Goal: Task Accomplishment & Management: Manage account settings

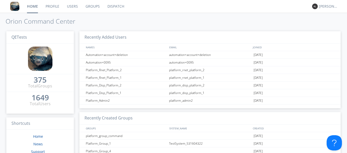
click at [87, 8] on link "Groups" at bounding box center [93, 6] width 22 height 13
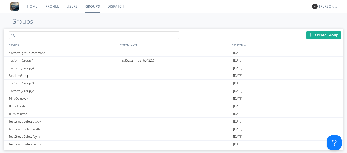
click at [63, 32] on input "text" at bounding box center [94, 35] width 170 height 8
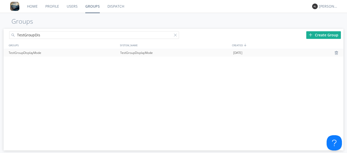
type input "TestGroupDis"
click at [136, 52] on div "TestGroupDisplayMode" at bounding box center [175, 53] width 113 height 8
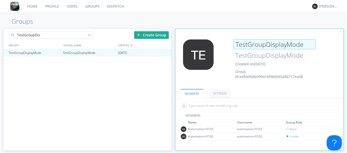
click at [305, 44] on input "TestGroupDisplayMode" at bounding box center [274, 44] width 82 height 10
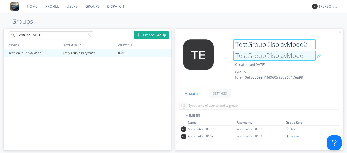
type input "TestGroupDisplayMode2"
click at [303, 55] on input "TestGroupDisplayMode" at bounding box center [274, 56] width 82 height 10
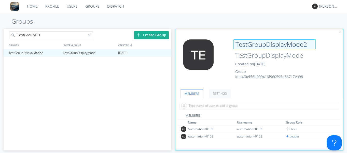
drag, startPoint x: 301, startPoint y: 46, endPoint x: 234, endPoint y: 46, distance: 66.9
click at [234, 46] on input "TestGroupDisplayMode2" at bounding box center [274, 44] width 82 height 10
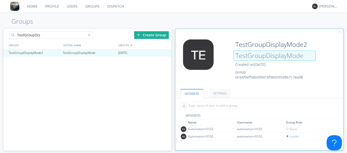
click at [302, 56] on input "TestGroupDisplayMode" at bounding box center [274, 56] width 82 height 10
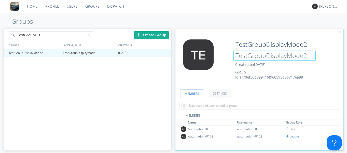
type input "TestGroupDisplayMode2"
click at [243, 98] on div at bounding box center [259, 105] width 168 height 15
click at [147, 35] on div "Create Group" at bounding box center [151, 35] width 35 height 8
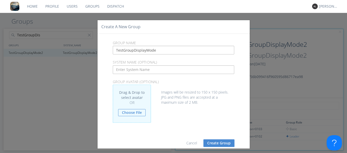
type input "TestGroupDisplayMode"
click at [147, 70] on input "text" at bounding box center [173, 69] width 121 height 9
paste input "TestGroupDisplayMode"
type input "TestGroupDisplayMode"
click at [209, 142] on button "Create Group" at bounding box center [218, 143] width 31 height 8
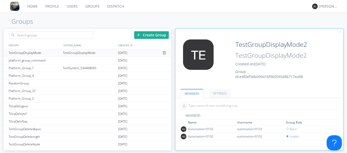
click at [72, 52] on div "TestGroupDisplayMode" at bounding box center [89, 52] width 55 height 7
type input "TestGroupDisplayMode"
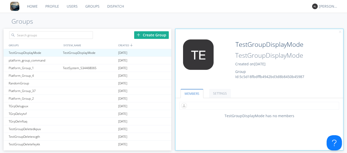
click at [197, 107] on input "text" at bounding box center [258, 106] width 159 height 8
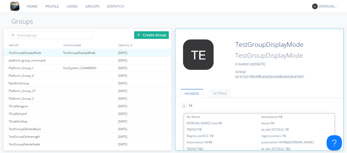
type input "103"
type input "102"
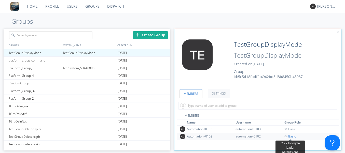
click at [292, 138] on span "Basic" at bounding box center [289, 136] width 11 height 4
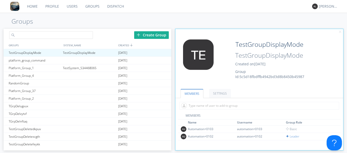
click at [77, 37] on input "text" at bounding box center [51, 35] width 84 height 8
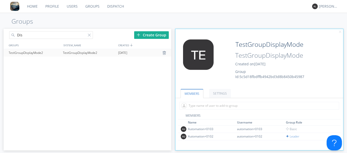
type input "Dis"
click at [50, 53] on div "TestGroupDisplayMode2" at bounding box center [34, 53] width 54 height 8
type input "TestGroupDisplayMode2"
click at [164, 52] on div at bounding box center [164, 53] width 5 height 4
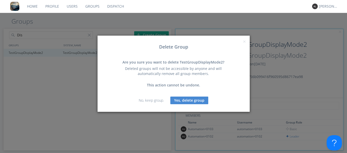
click at [189, 100] on button "Yes, delete group" at bounding box center [189, 101] width 38 height 8
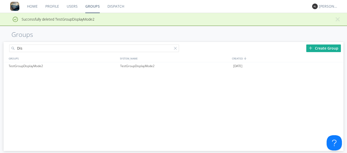
click at [133, 80] on div "TestGroupDisplayMode2 TestGroupDisplayMode2 [DATE]" at bounding box center [174, 106] width 340 height 89
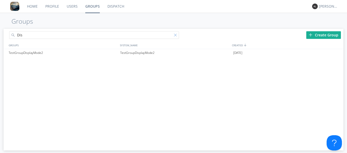
click at [174, 37] on div at bounding box center [176, 36] width 5 height 5
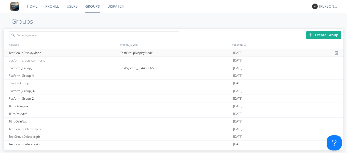
click at [127, 52] on div "TestGroupDisplayMode" at bounding box center [175, 52] width 113 height 7
